Goal: Book appointment/travel/reservation

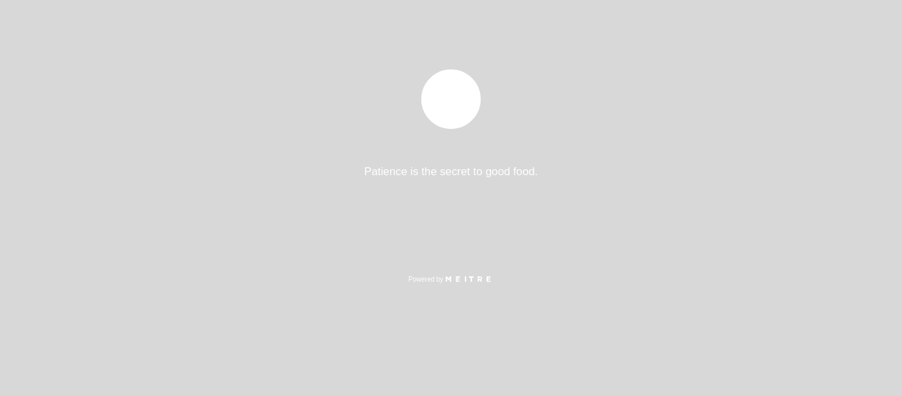
select select "es"
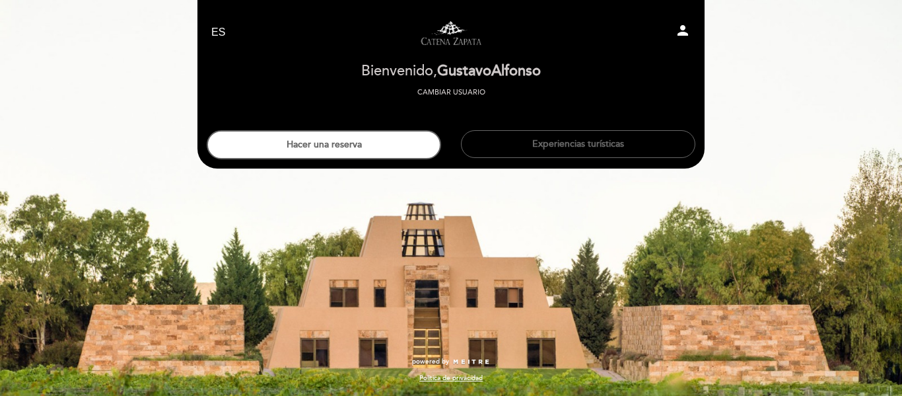
click at [679, 36] on icon "person" at bounding box center [683, 30] width 16 height 16
select select "es"
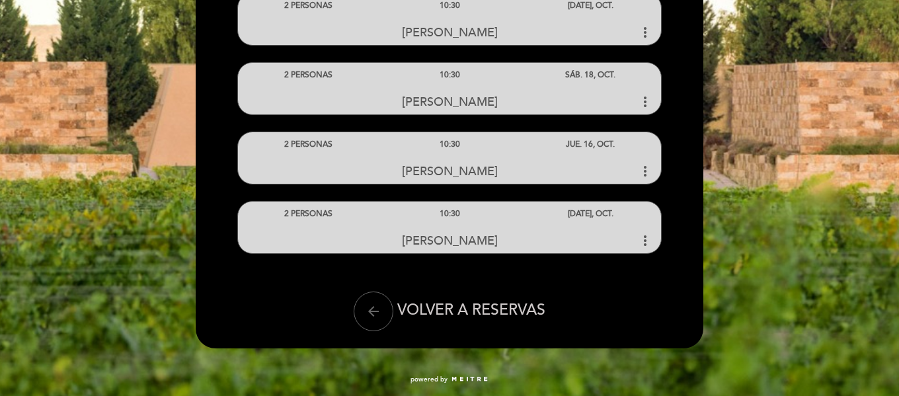
scroll to position [443, 0]
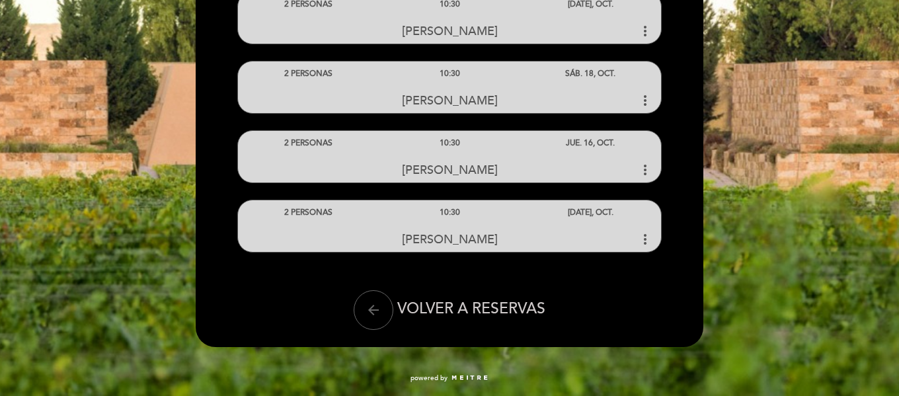
click at [659, 318] on div "Próximas reservas 2 PERSONAS 15:30 [PERSON_NAME]" at bounding box center [449, 3] width 509 height 651
click at [379, 307] on icon "arrow_back" at bounding box center [373, 310] width 16 height 16
select select "es"
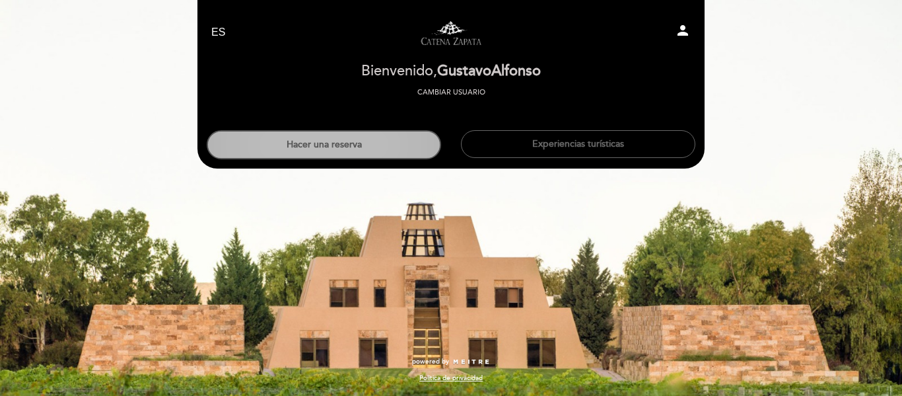
click at [358, 158] on button "Hacer una reserva" at bounding box center [324, 144] width 235 height 29
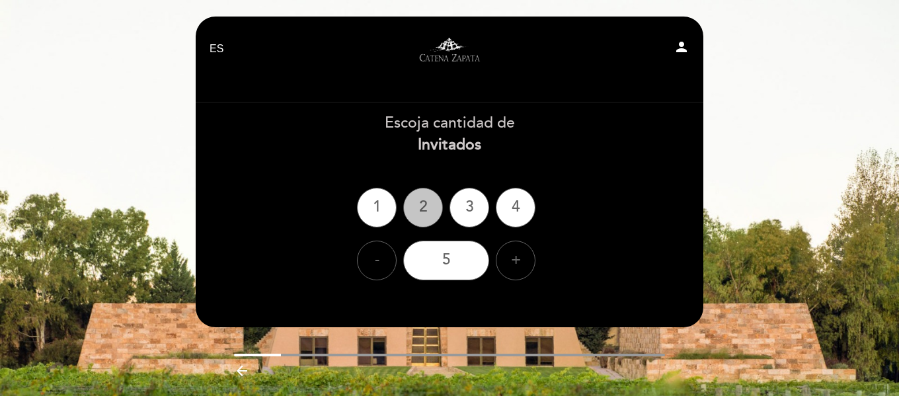
click at [415, 206] on div "2" at bounding box center [423, 208] width 40 height 40
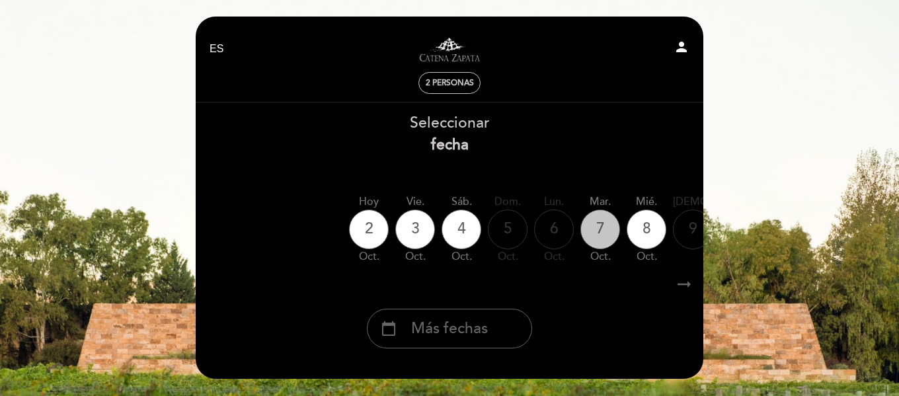
click at [593, 235] on div "7" at bounding box center [600, 229] width 40 height 40
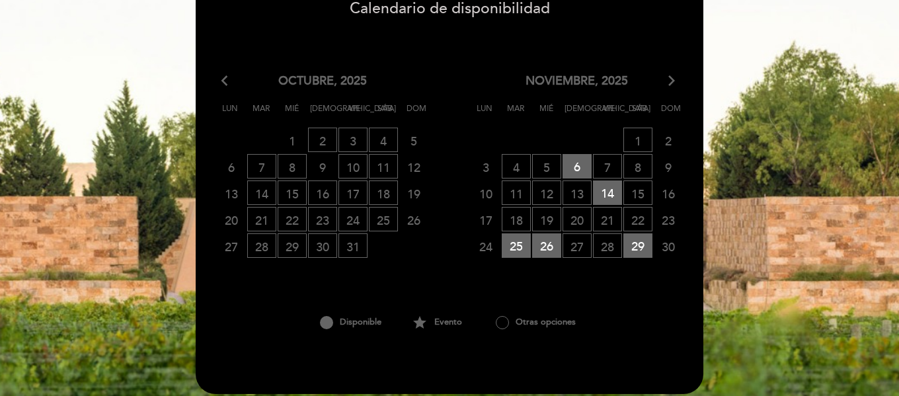
scroll to position [264, 0]
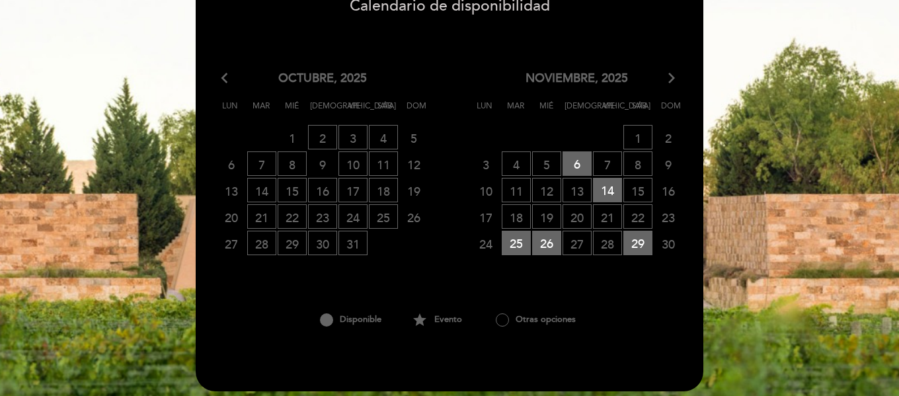
click at [668, 85] on icon "arrow_forward_ios" at bounding box center [671, 78] width 12 height 17
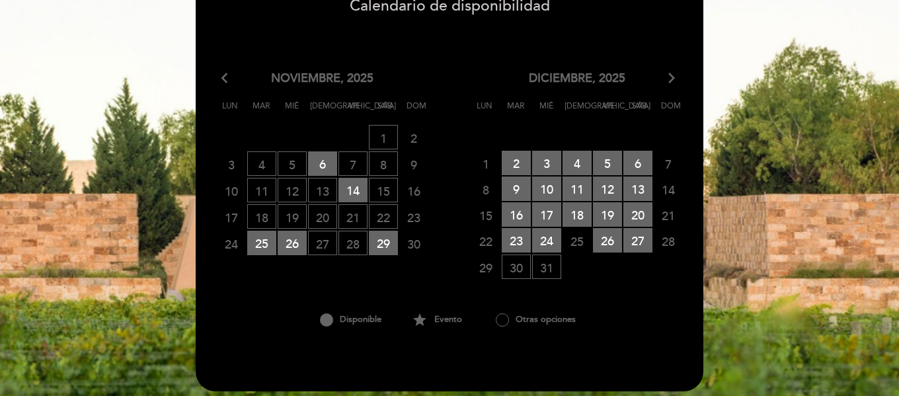
click at [222, 73] on icon "arrow_back_ios" at bounding box center [227, 78] width 12 height 17
